Goal: Task Accomplishment & Management: Manage account settings

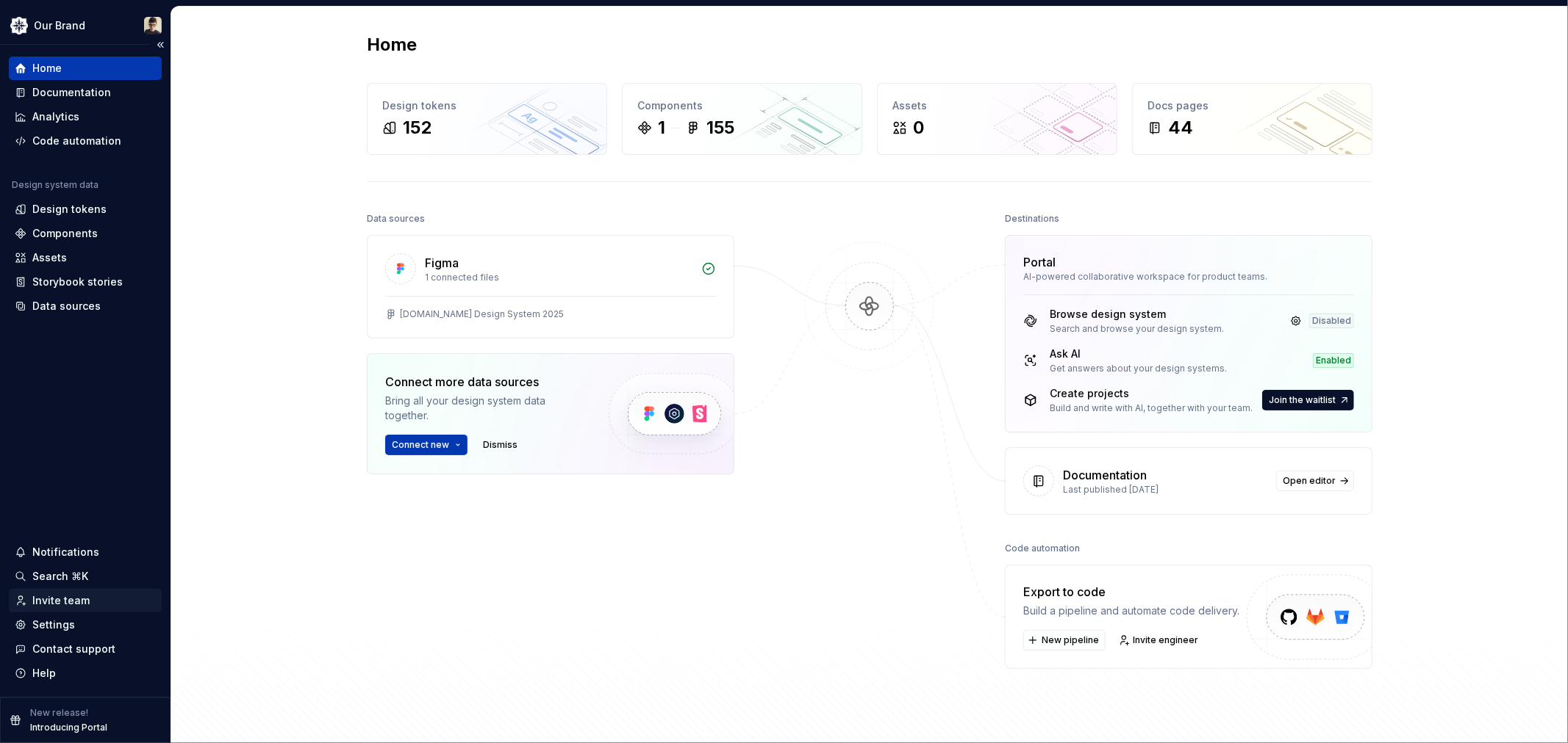
click at [78, 605] on div "Invite team" at bounding box center [61, 601] width 57 height 14
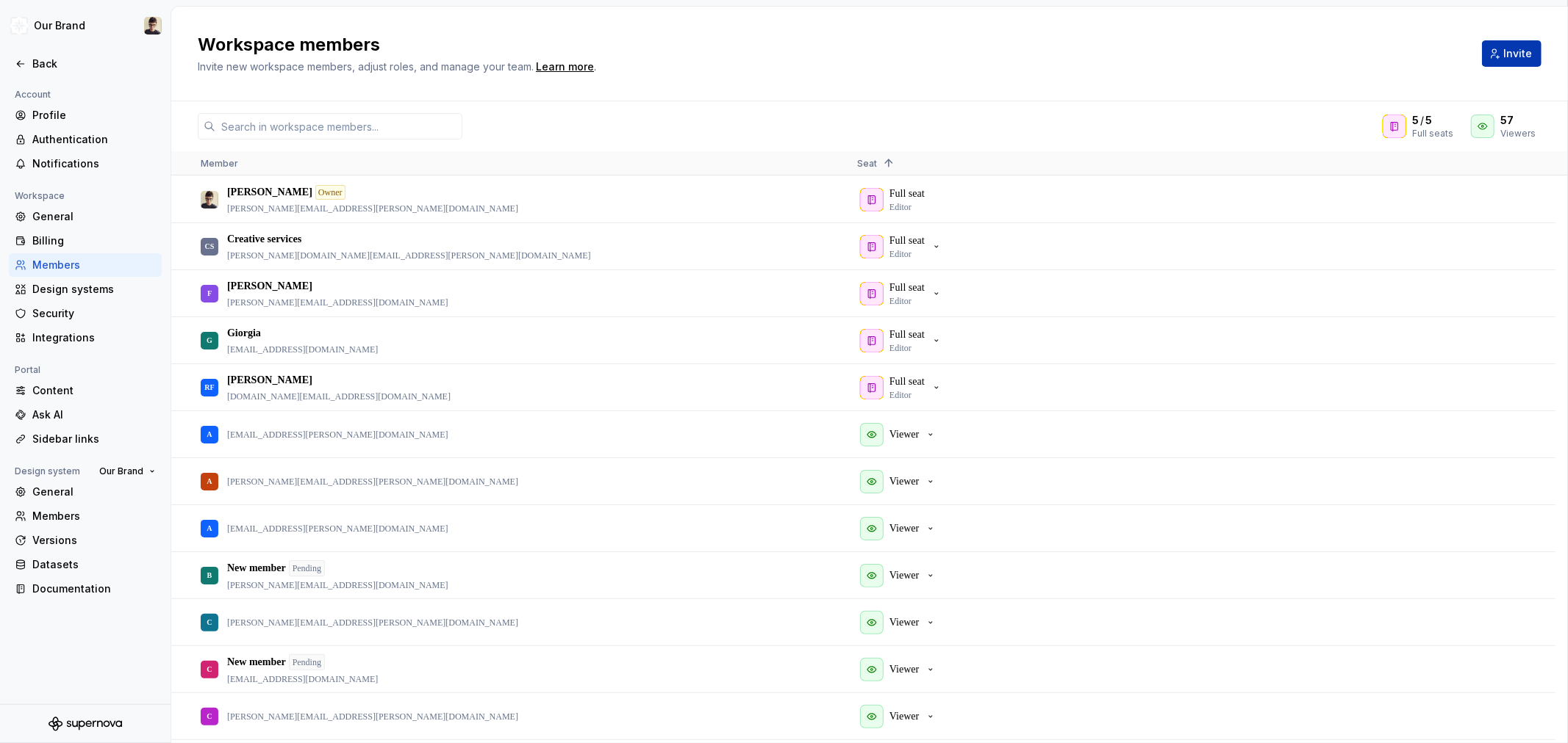
click at [1552, 62] on div "Workspace members Invite new workspace members, adjust roles, and manage your t…" at bounding box center [869, 54] width 1396 height 95
click at [1535, 49] on button "Invite" at bounding box center [1511, 54] width 60 height 27
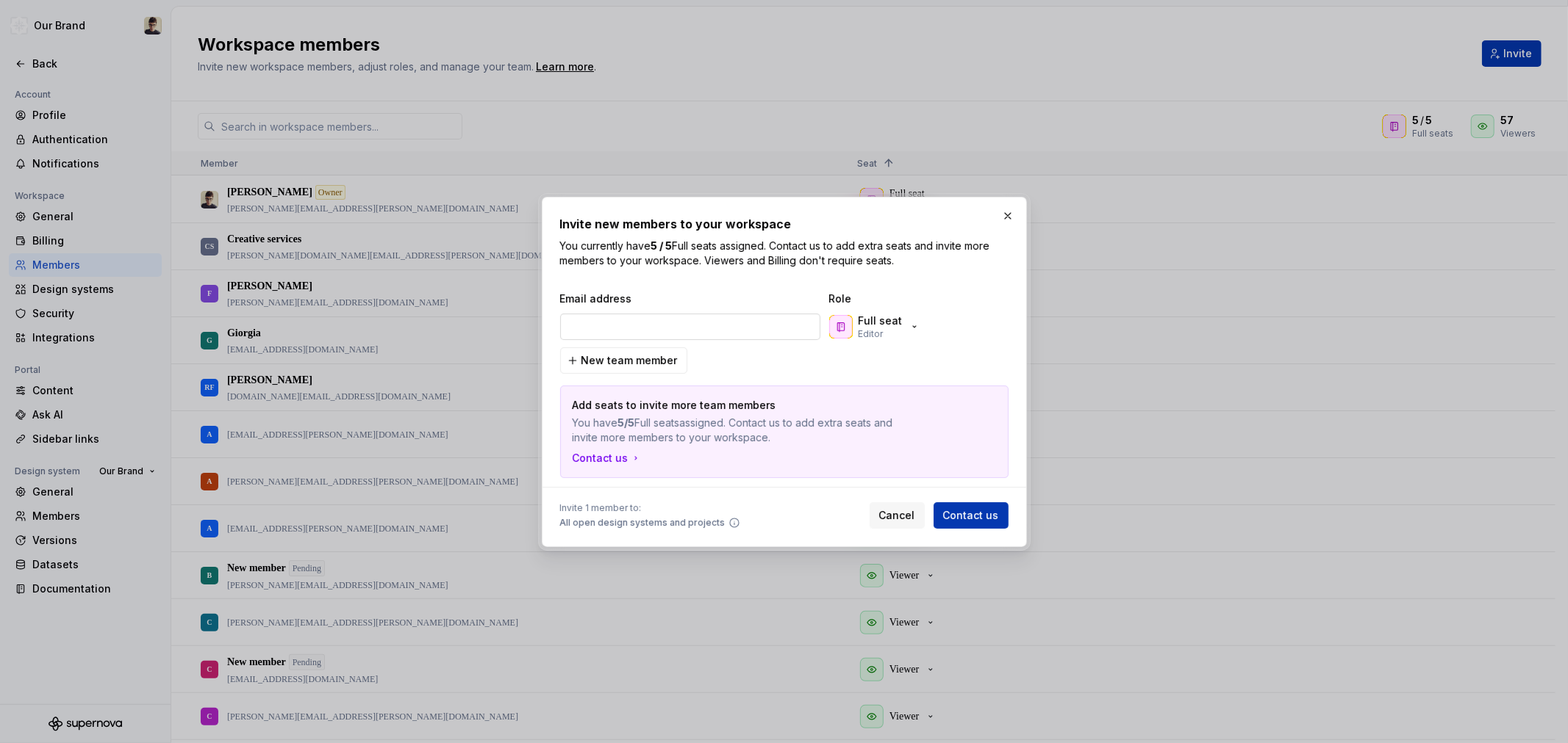
click at [671, 336] on input "email" at bounding box center [690, 327] width 260 height 27
click at [676, 330] on input "email" at bounding box center [690, 327] width 260 height 27
type input "[EMAIL_ADDRESS][DOMAIN_NAME]"
click at [895, 317] on p "Full seat" at bounding box center [880, 321] width 44 height 14
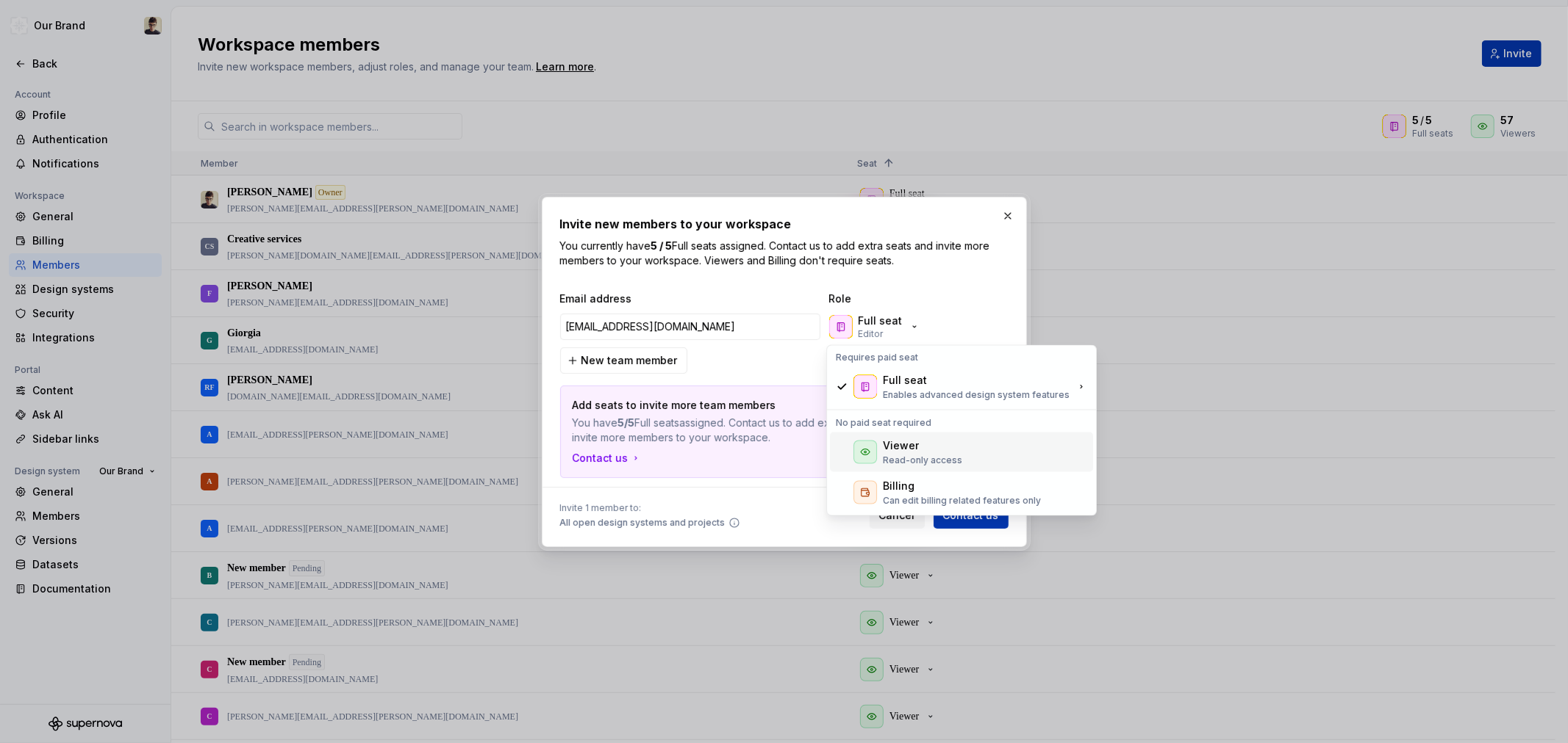
click at [902, 456] on p "Read-only access" at bounding box center [922, 459] width 80 height 12
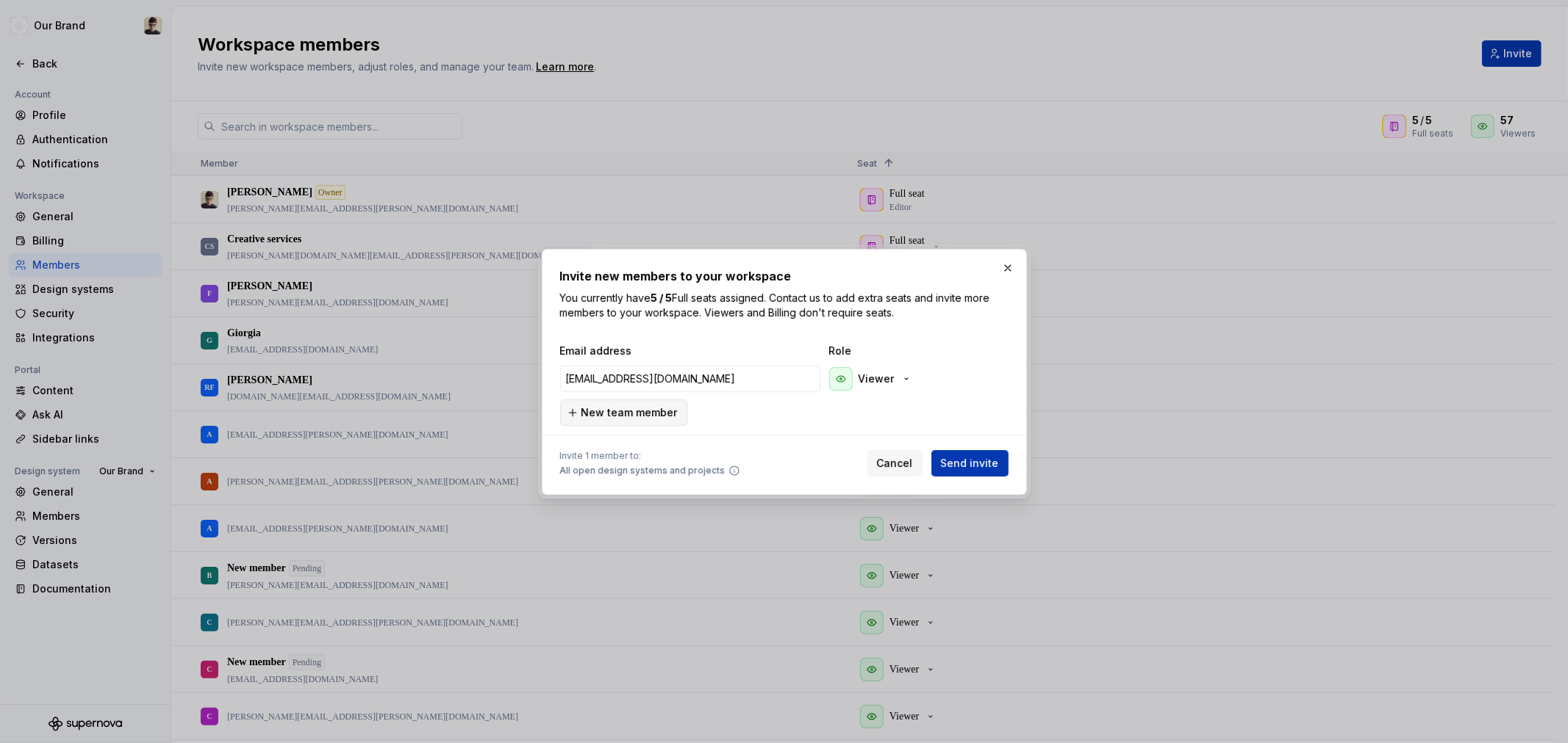
click at [645, 405] on span "New team member" at bounding box center [630, 413] width 96 height 14
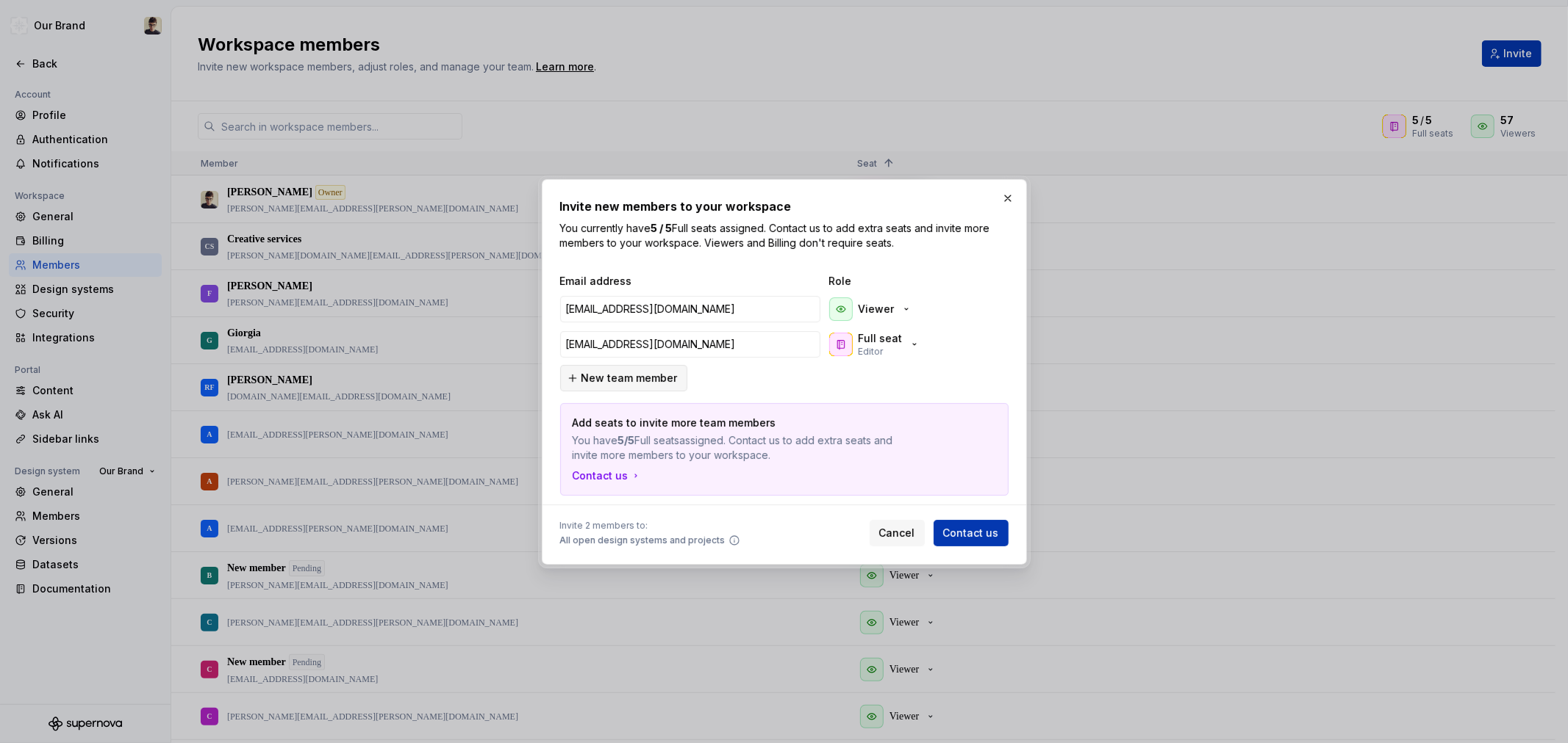
type input "[EMAIL_ADDRESS][DOMAIN_NAME]"
click at [647, 385] on button "New team member" at bounding box center [624, 379] width 127 height 27
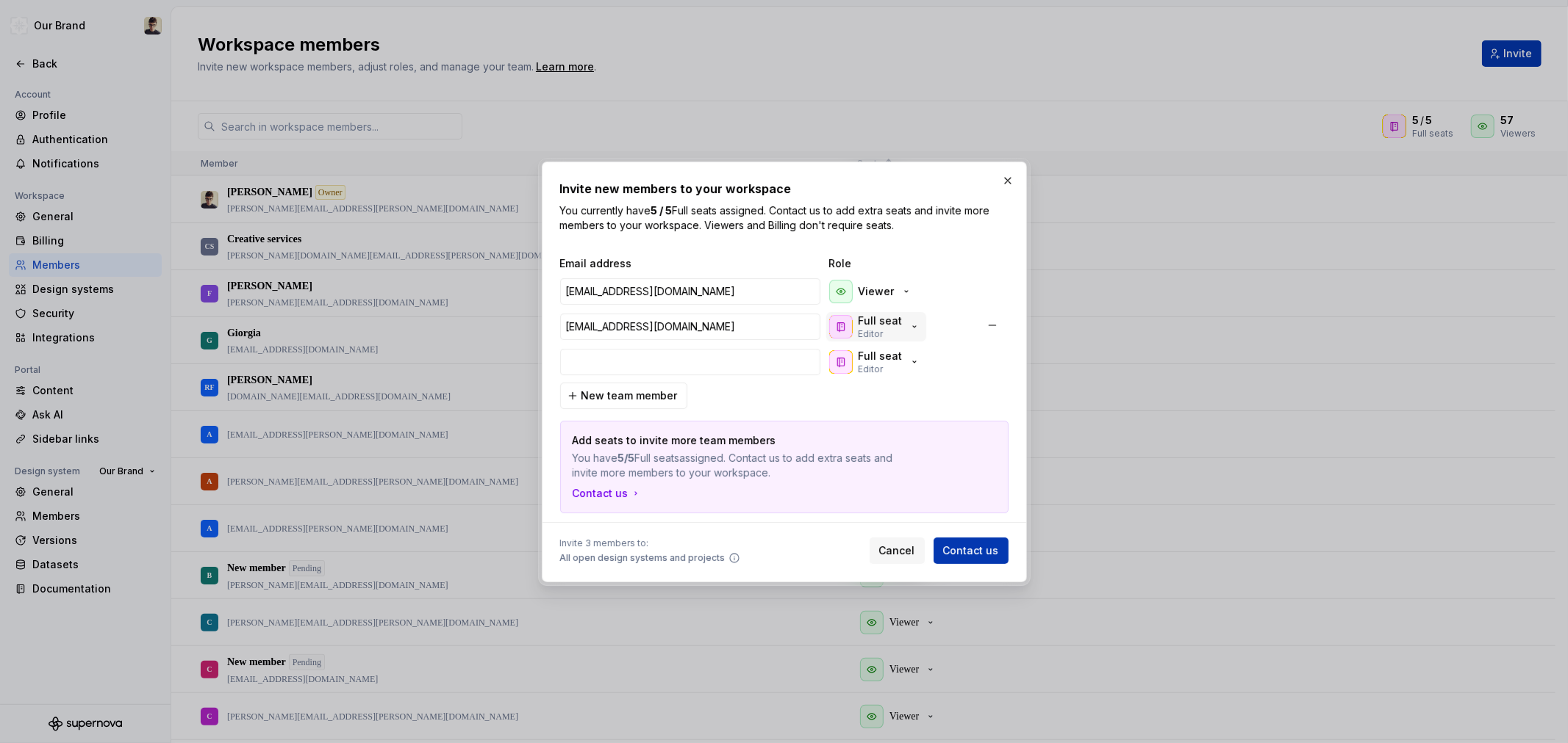
click at [872, 319] on p "Full seat" at bounding box center [880, 321] width 44 height 14
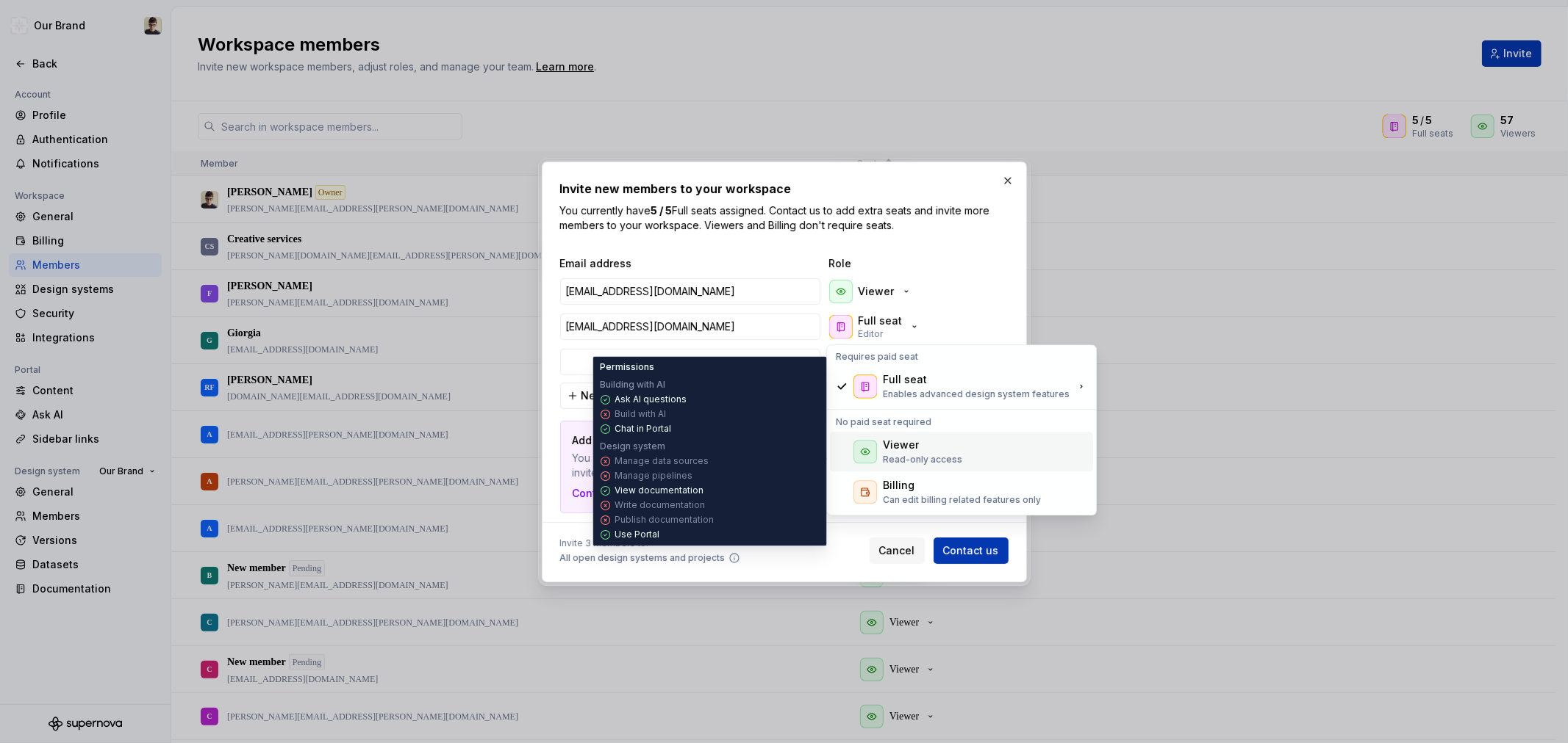
click at [892, 452] on div "Viewer" at bounding box center [901, 445] width 36 height 14
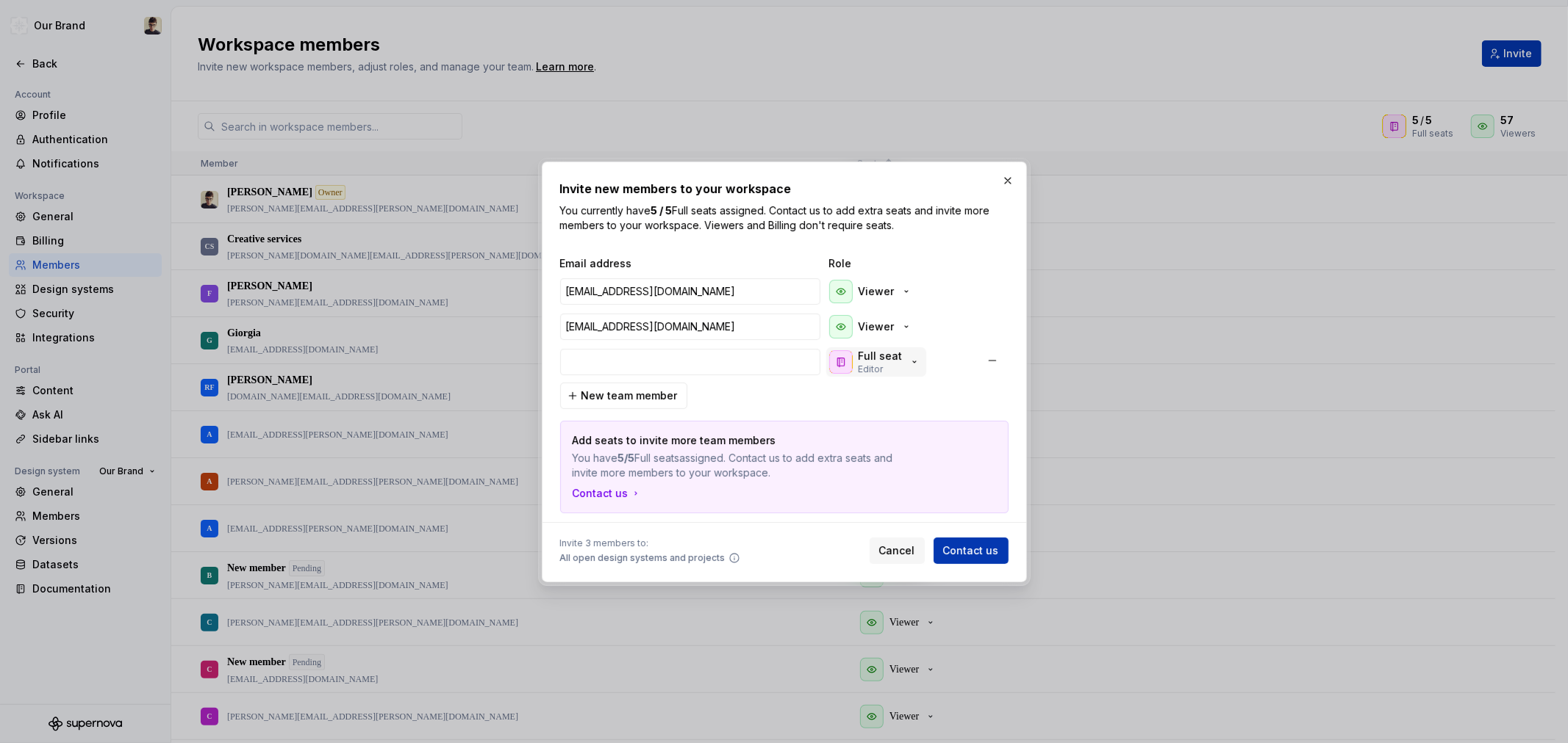
click at [876, 367] on p "Editor" at bounding box center [871, 369] width 25 height 12
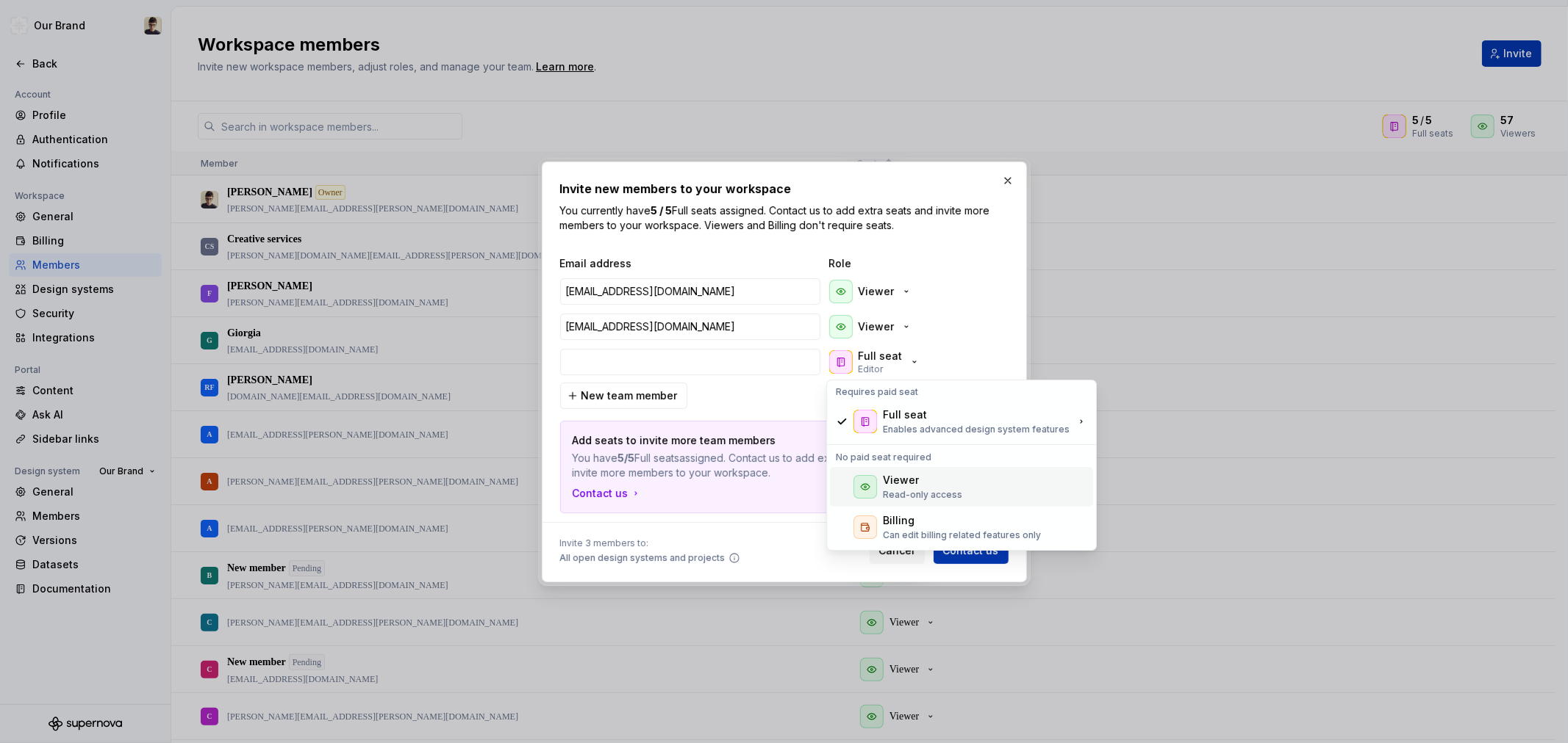
click at [897, 489] on p "Read-only access" at bounding box center [922, 495] width 80 height 12
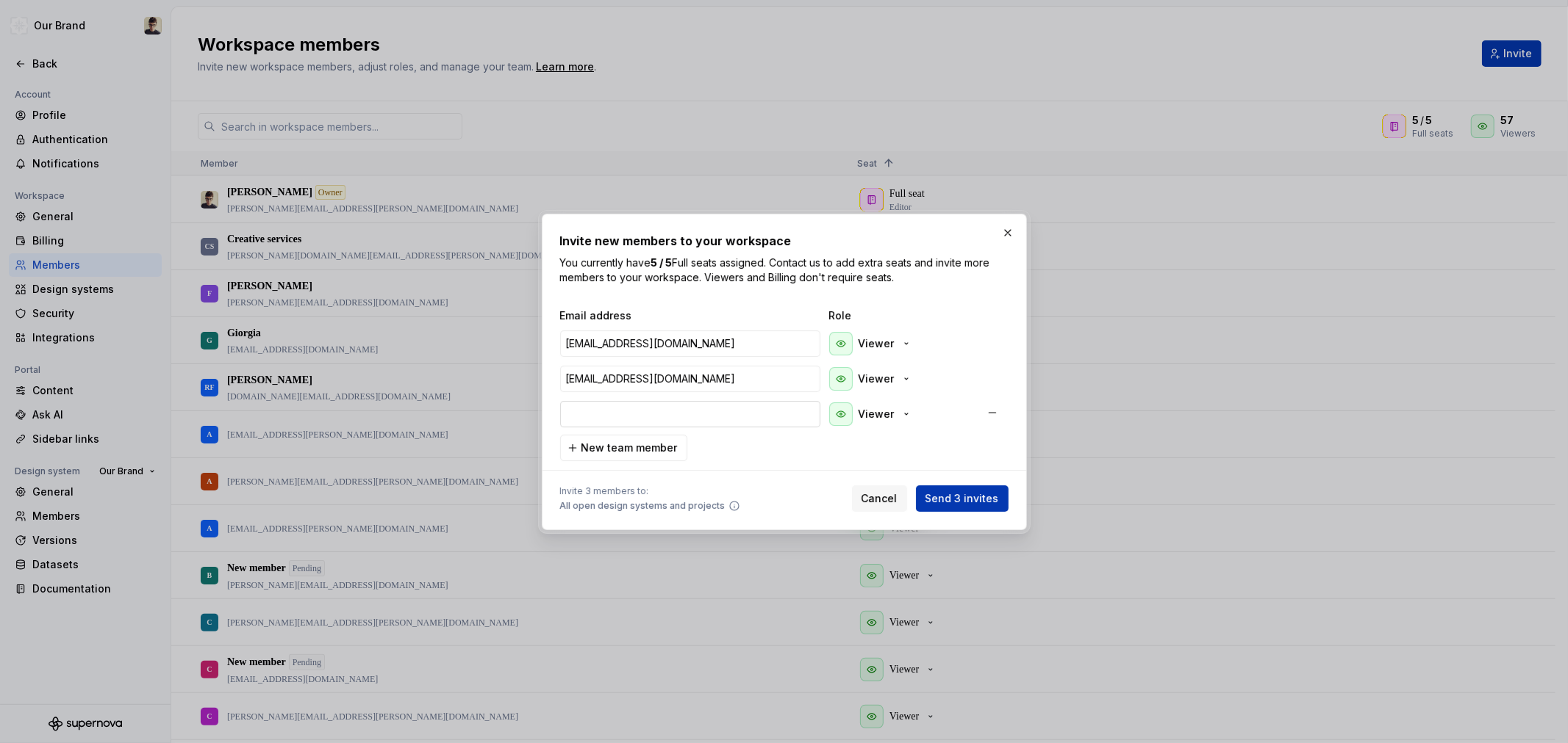
click at [634, 422] on input "email" at bounding box center [690, 414] width 260 height 27
type input "[EMAIL_ADDRESS][DOMAIN_NAME]"
click at [630, 443] on span "New team member" at bounding box center [630, 448] width 96 height 14
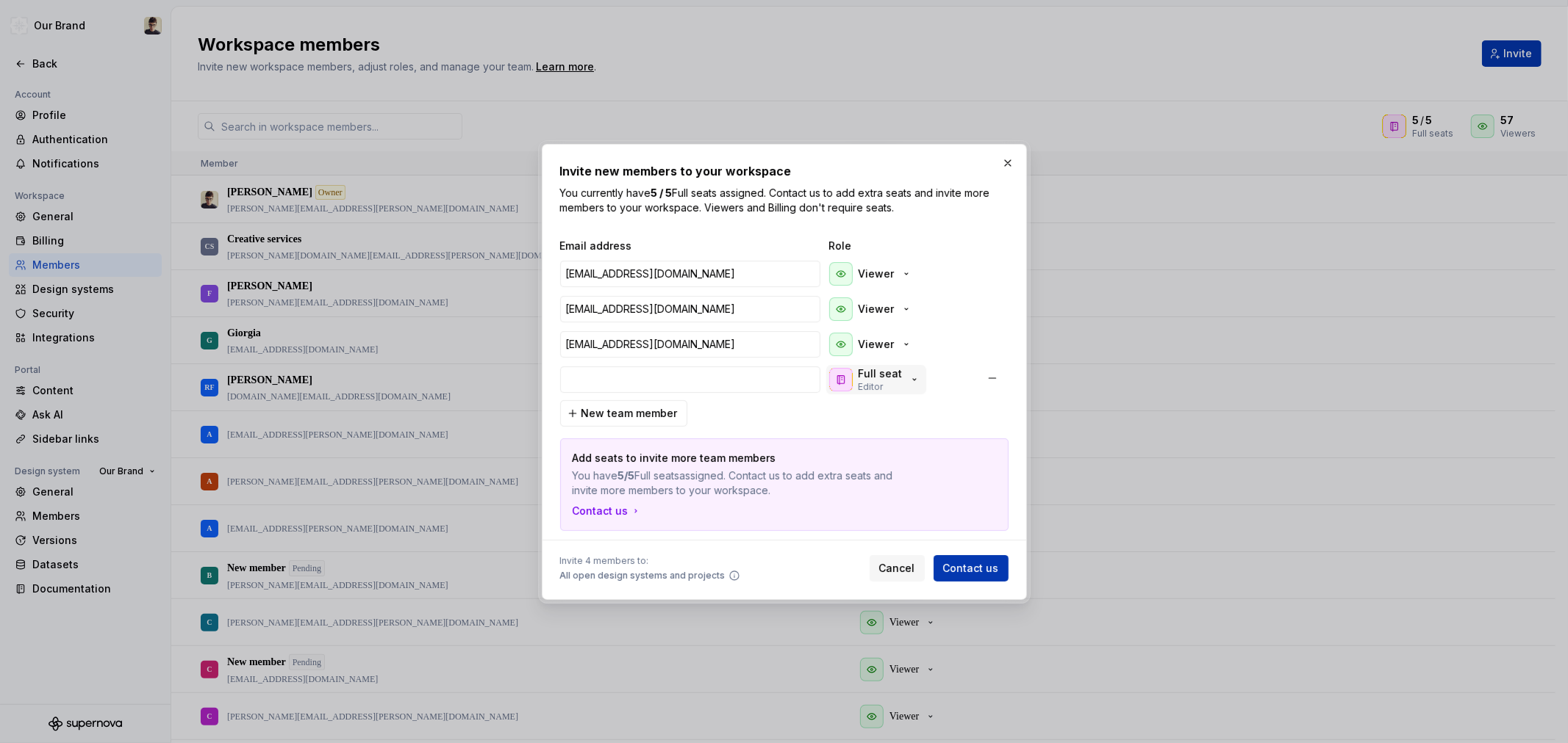
click at [900, 390] on div "Full seat Editor" at bounding box center [875, 380] width 91 height 27
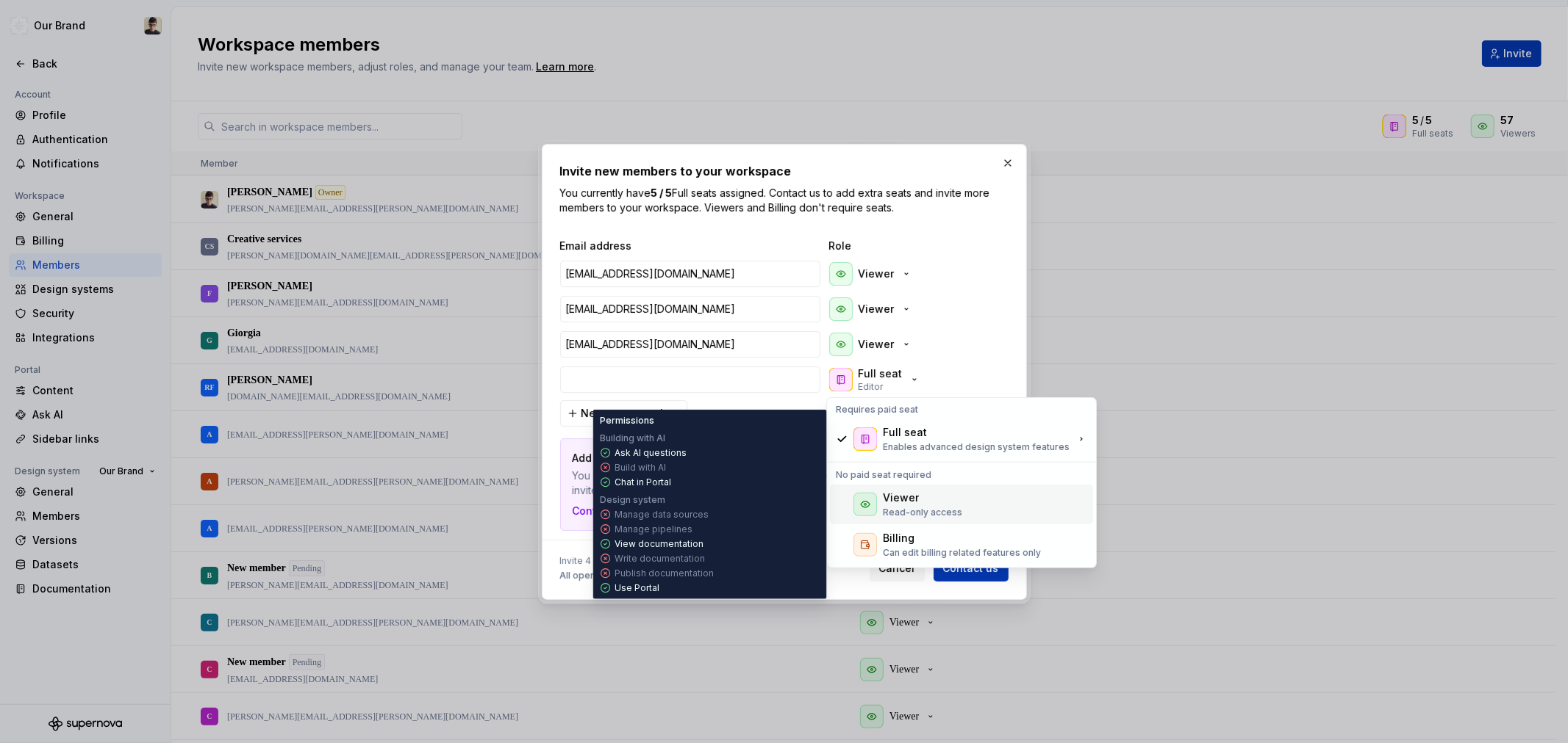
click at [909, 503] on div "Viewer" at bounding box center [901, 497] width 36 height 14
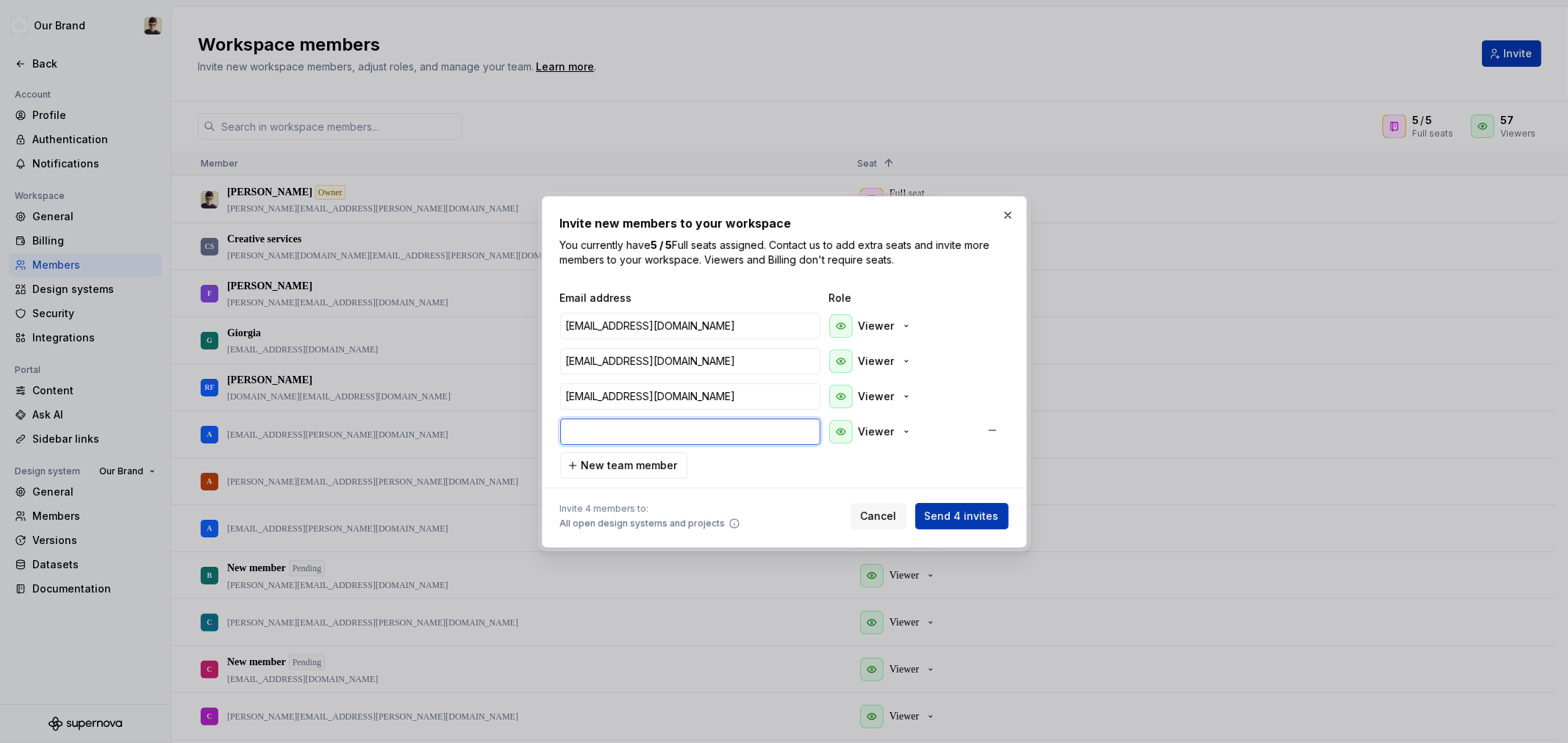
click at [627, 429] on input "email" at bounding box center [690, 432] width 260 height 27
type input "[EMAIL_ADDRESS][DOMAIN_NAME]"
drag, startPoint x: 971, startPoint y: 507, endPoint x: 968, endPoint y: 519, distance: 12.4
click at [968, 507] on button "Send 4 invites" at bounding box center [961, 516] width 93 height 27
